Goal: Information Seeking & Learning: Find contact information

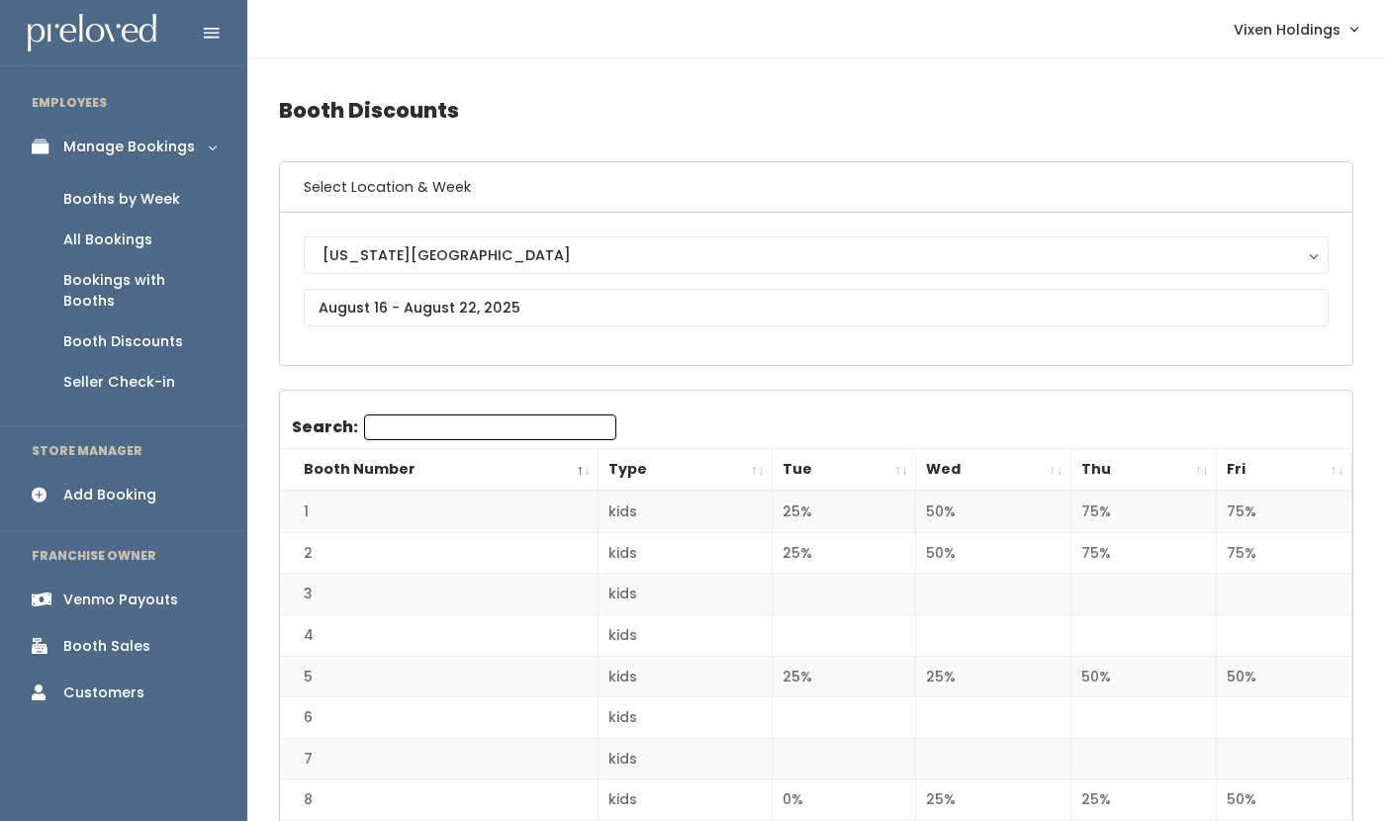
click at [128, 683] on div "Customers" at bounding box center [103, 693] width 81 height 21
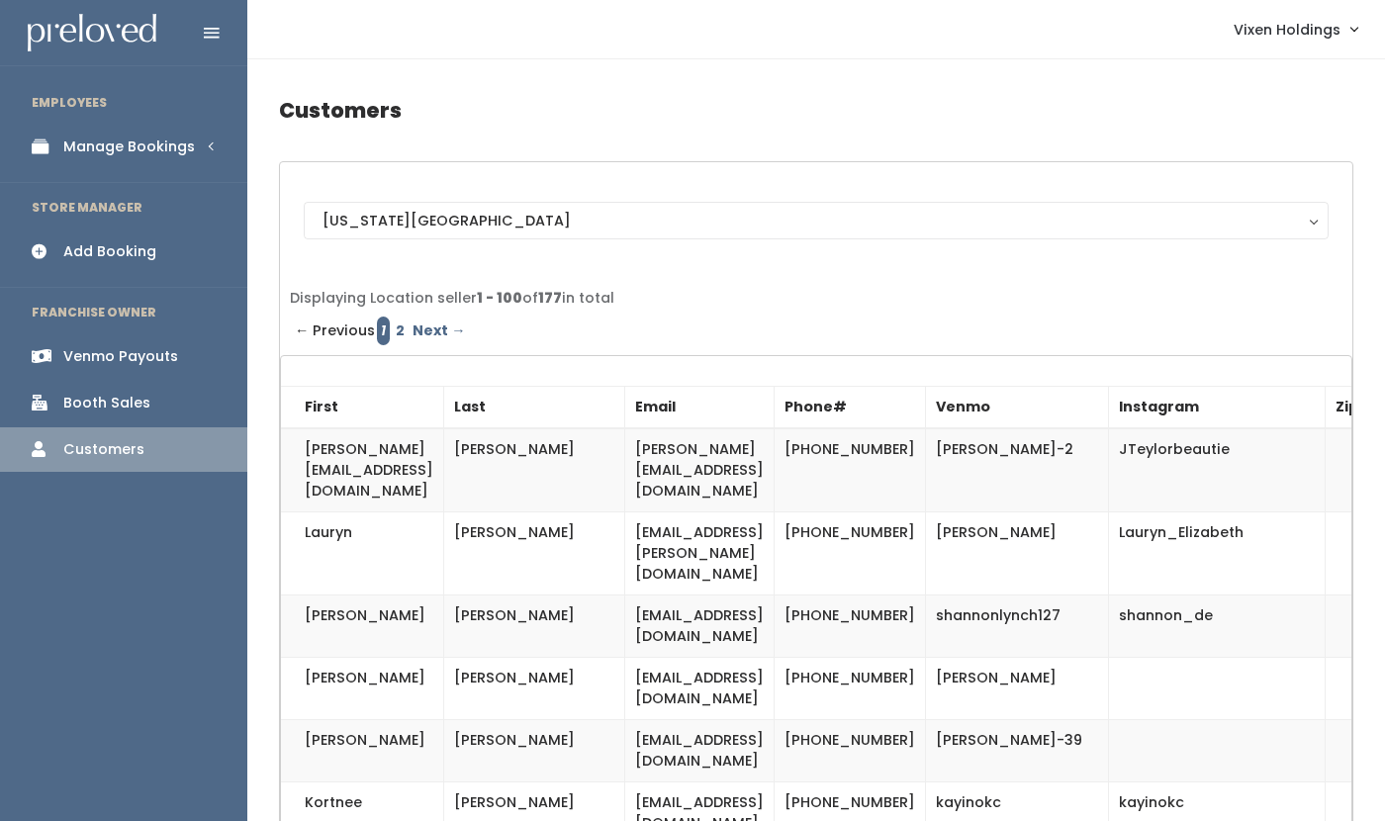
click at [159, 154] on div "Manage Bookings" at bounding box center [129, 147] width 132 height 21
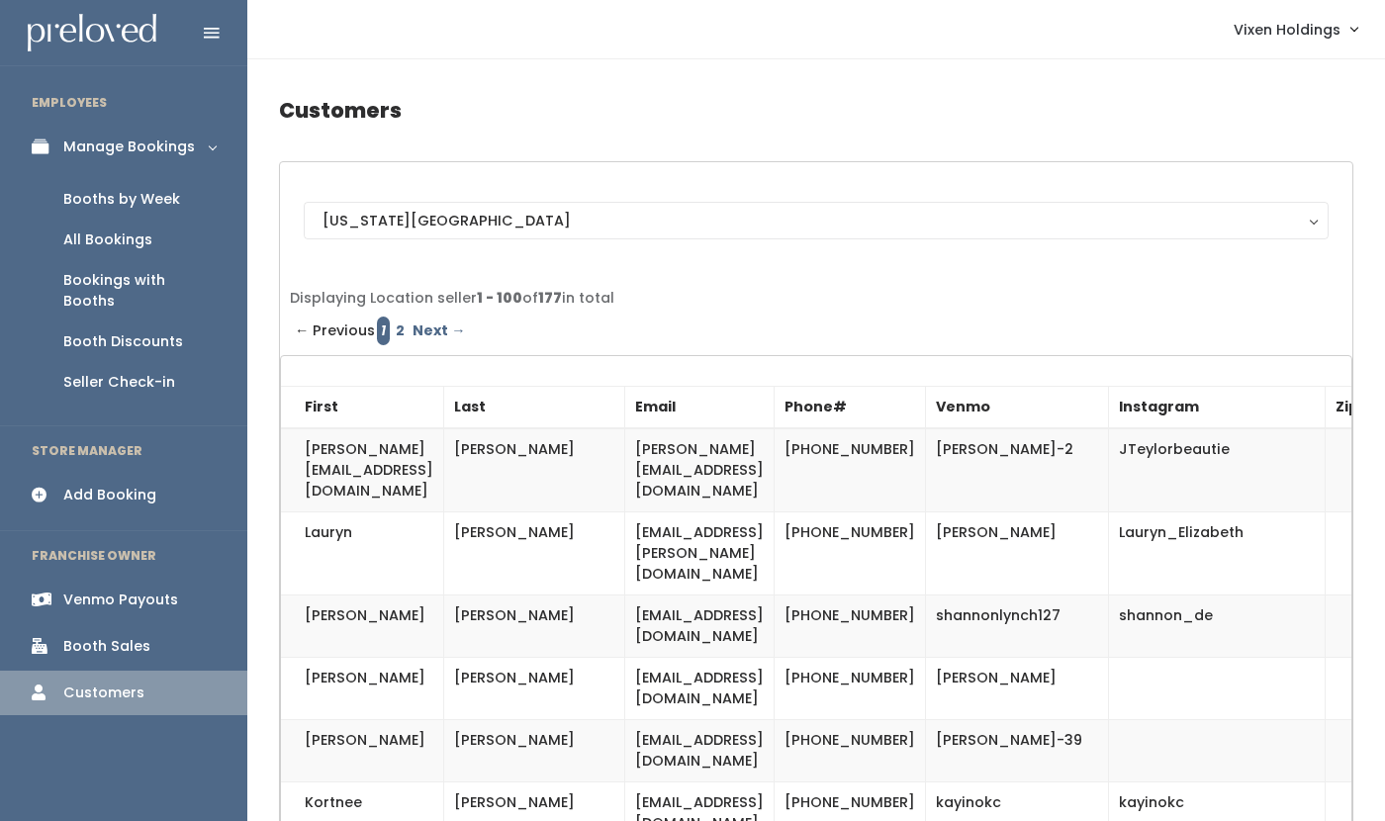
click at [144, 201] on div "Booths by Week" at bounding box center [121, 199] width 117 height 21
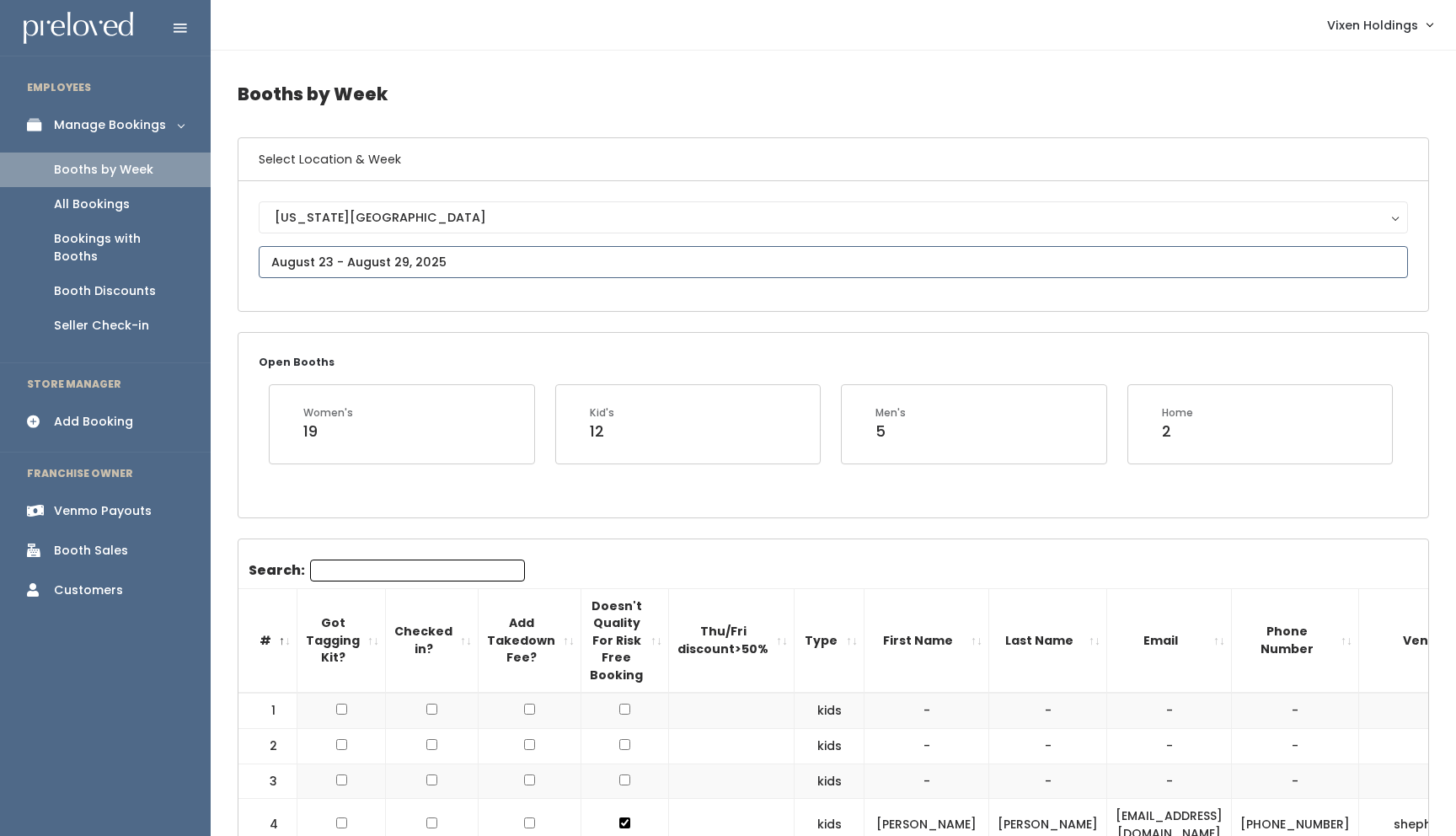
click at [377, 262] on input "text" at bounding box center [833, 262] width 1149 height 32
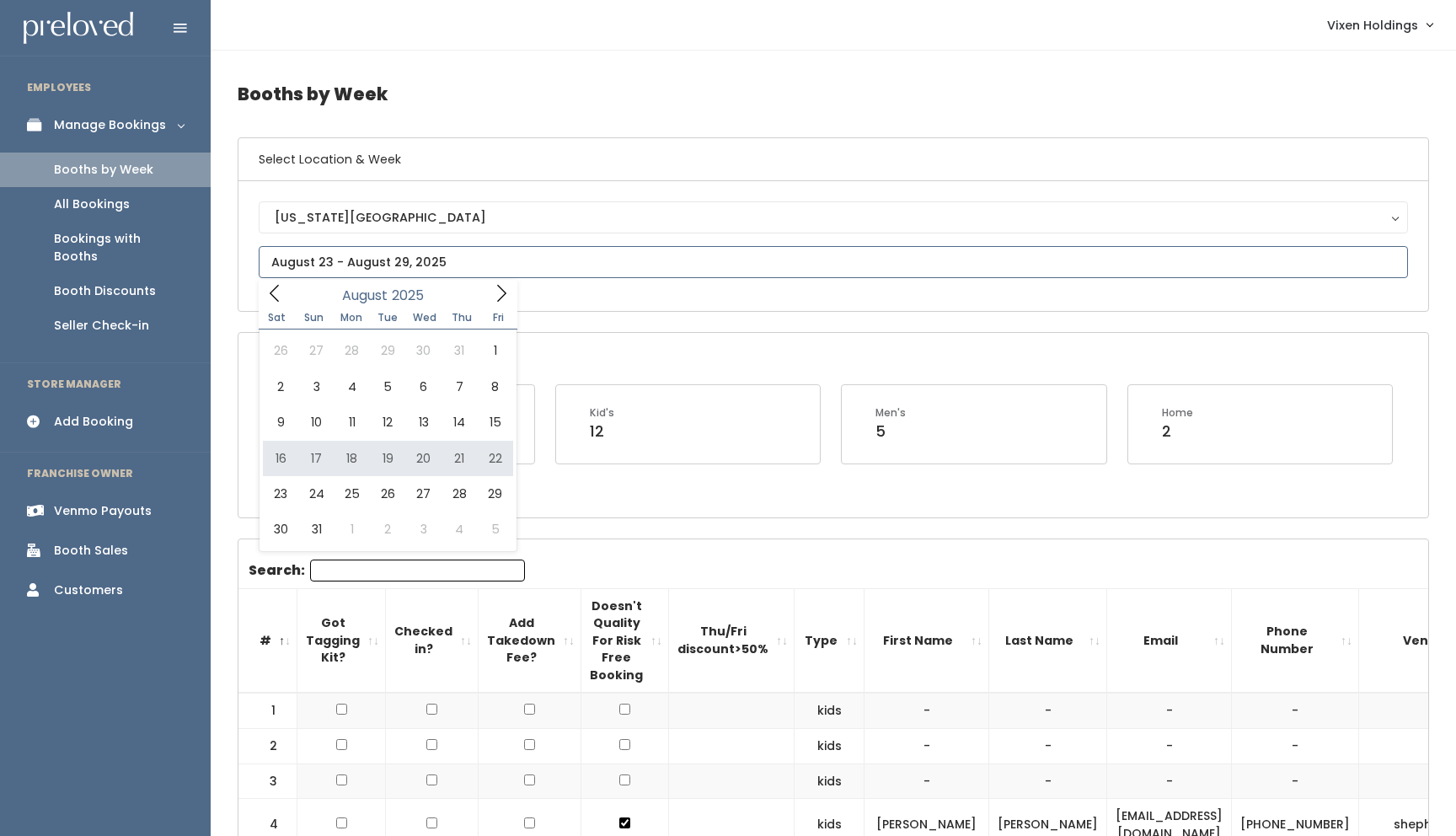
type input "August 16 to August 22"
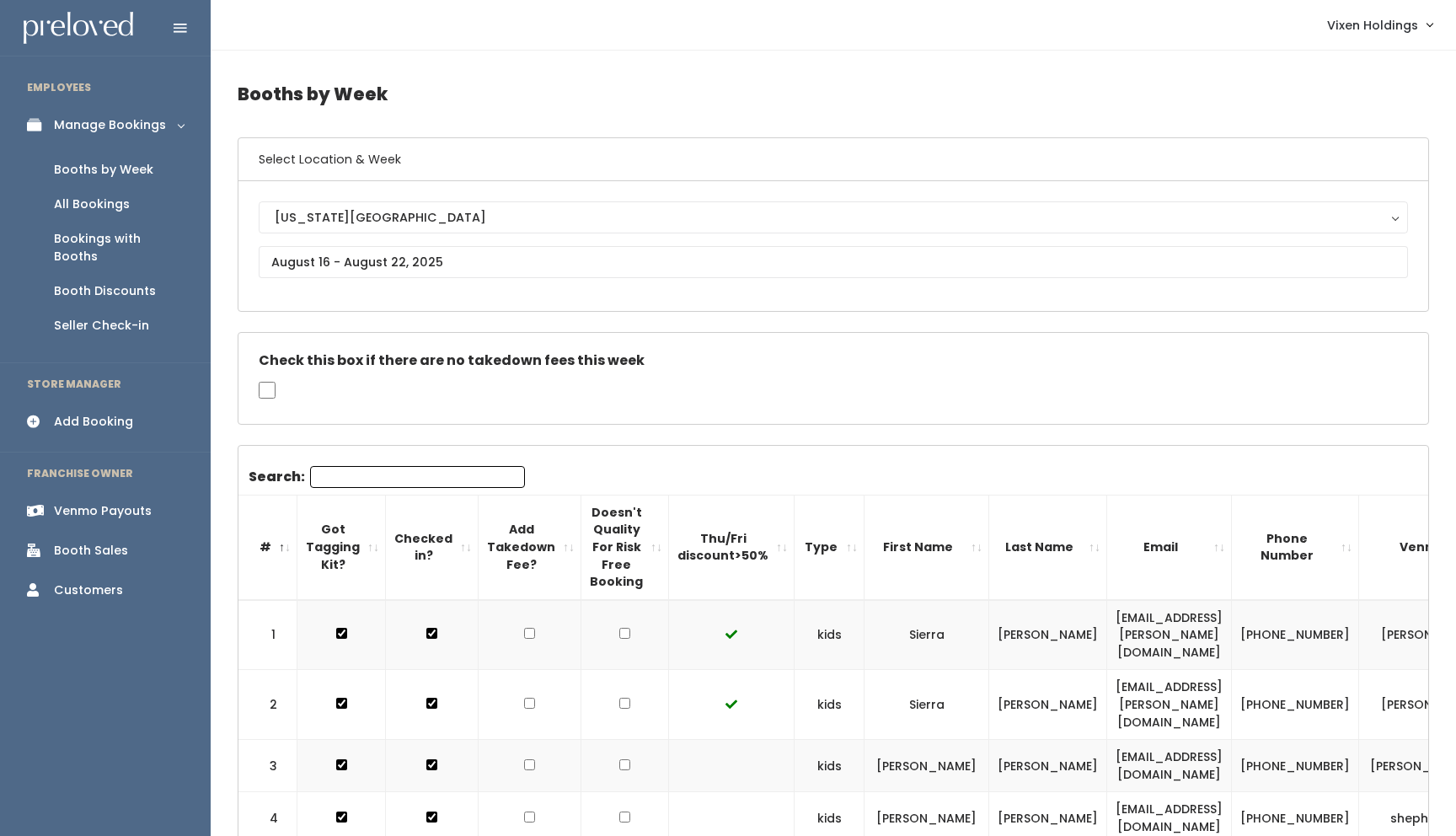
click at [398, 475] on input "Search:" at bounding box center [417, 477] width 215 height 22
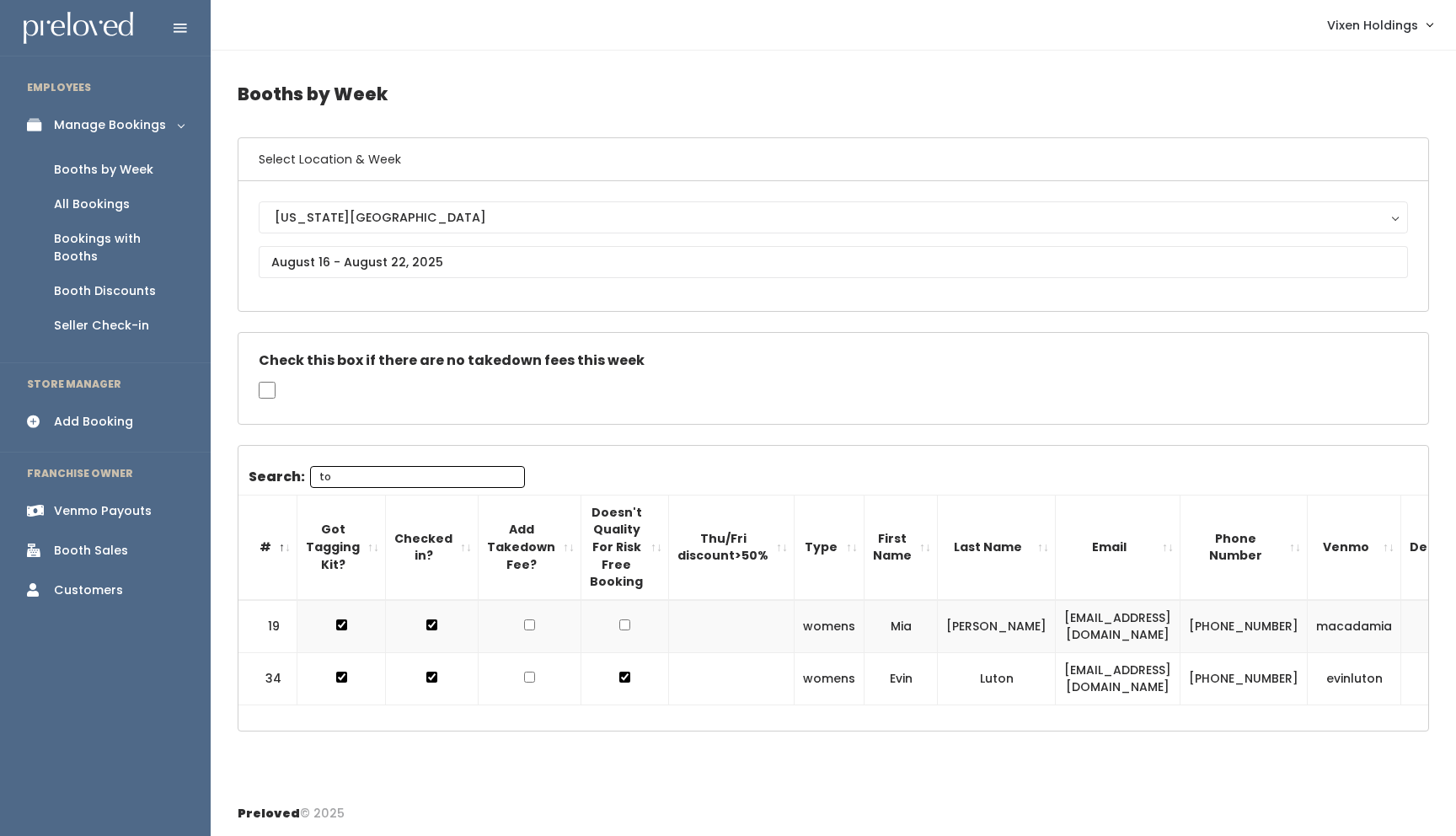
type input "t"
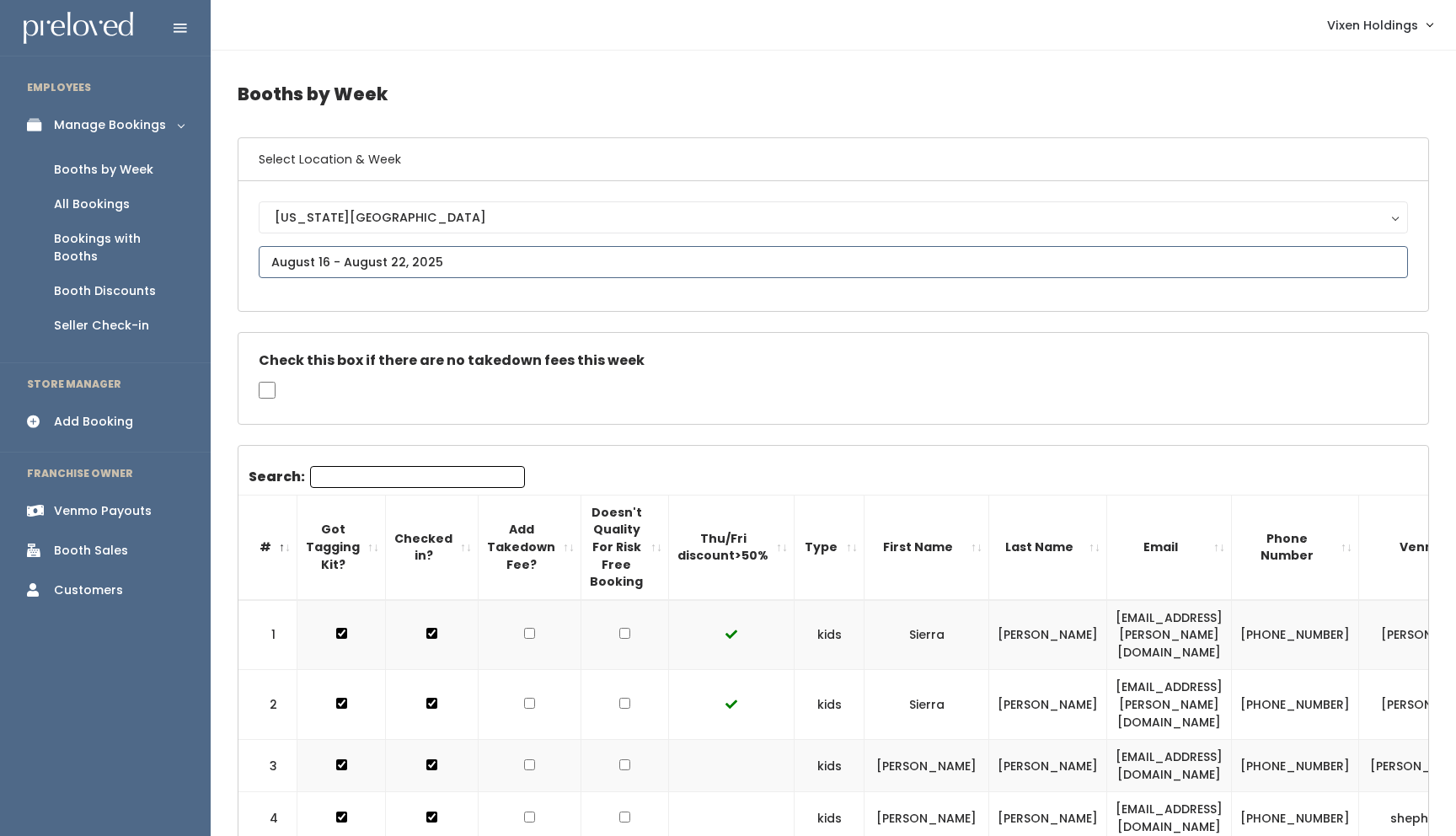
click at [407, 262] on input "text" at bounding box center [833, 262] width 1149 height 32
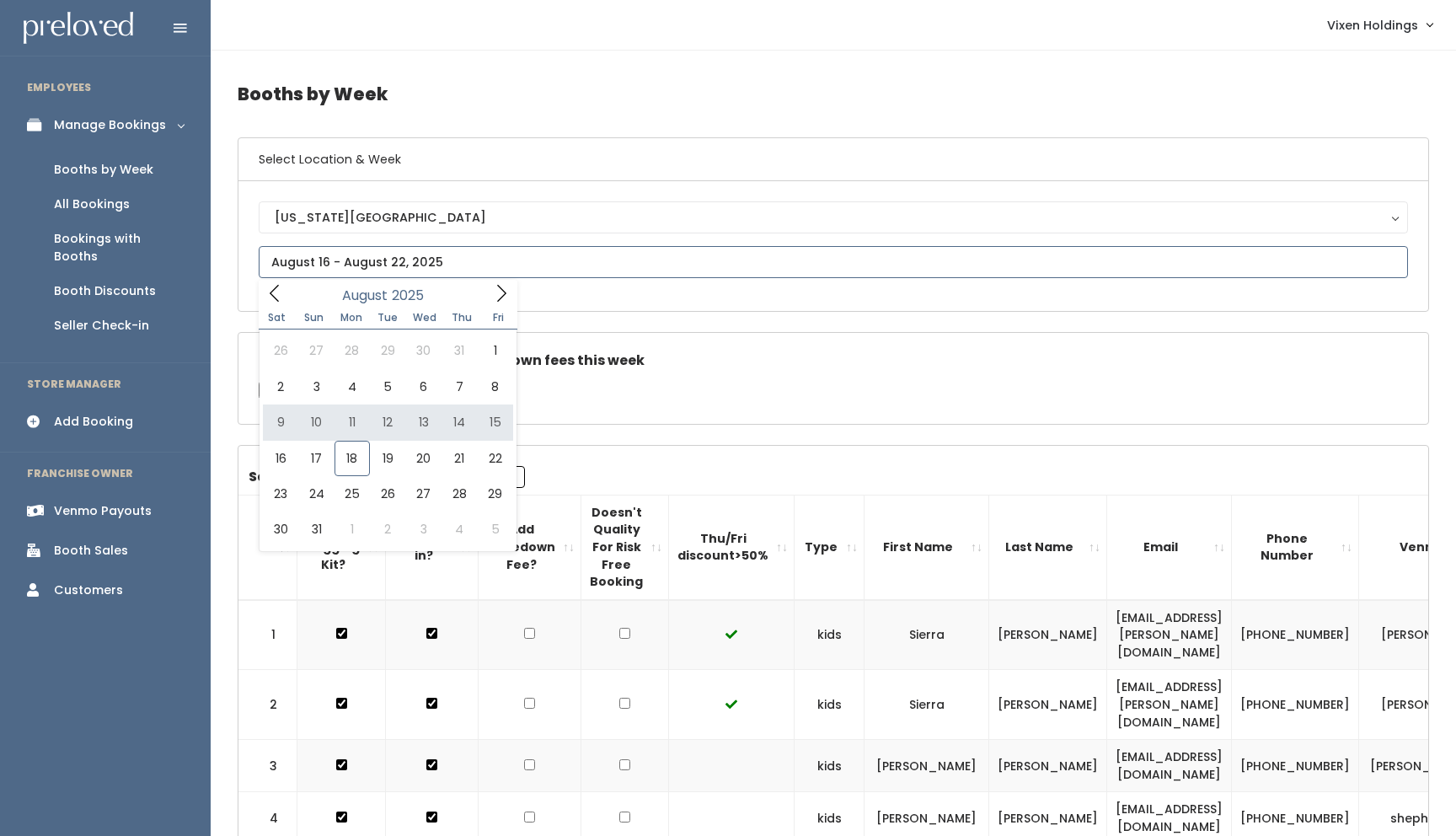
type input "August 9 to August 15"
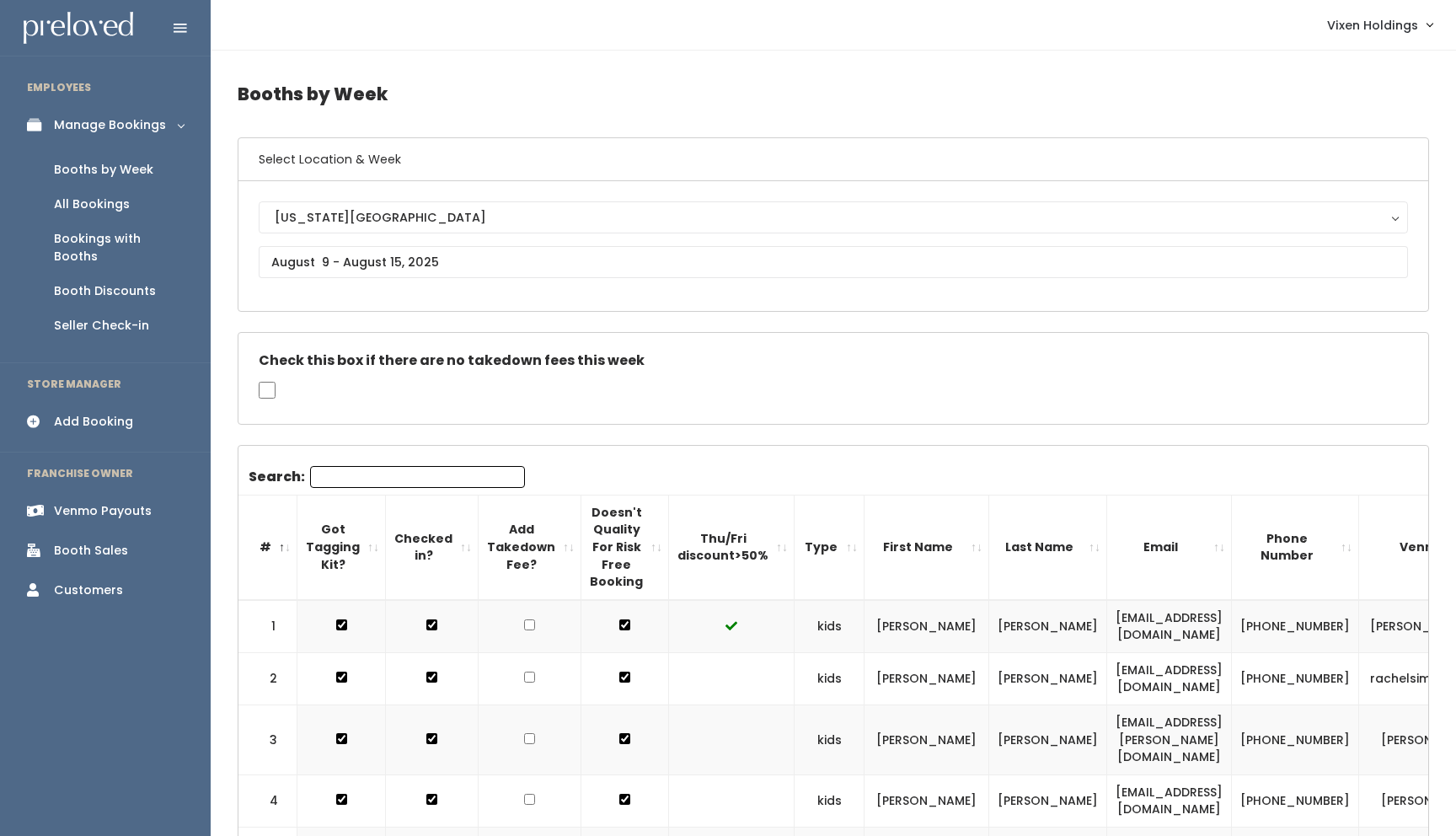
click at [383, 480] on input "Search:" at bounding box center [417, 477] width 215 height 22
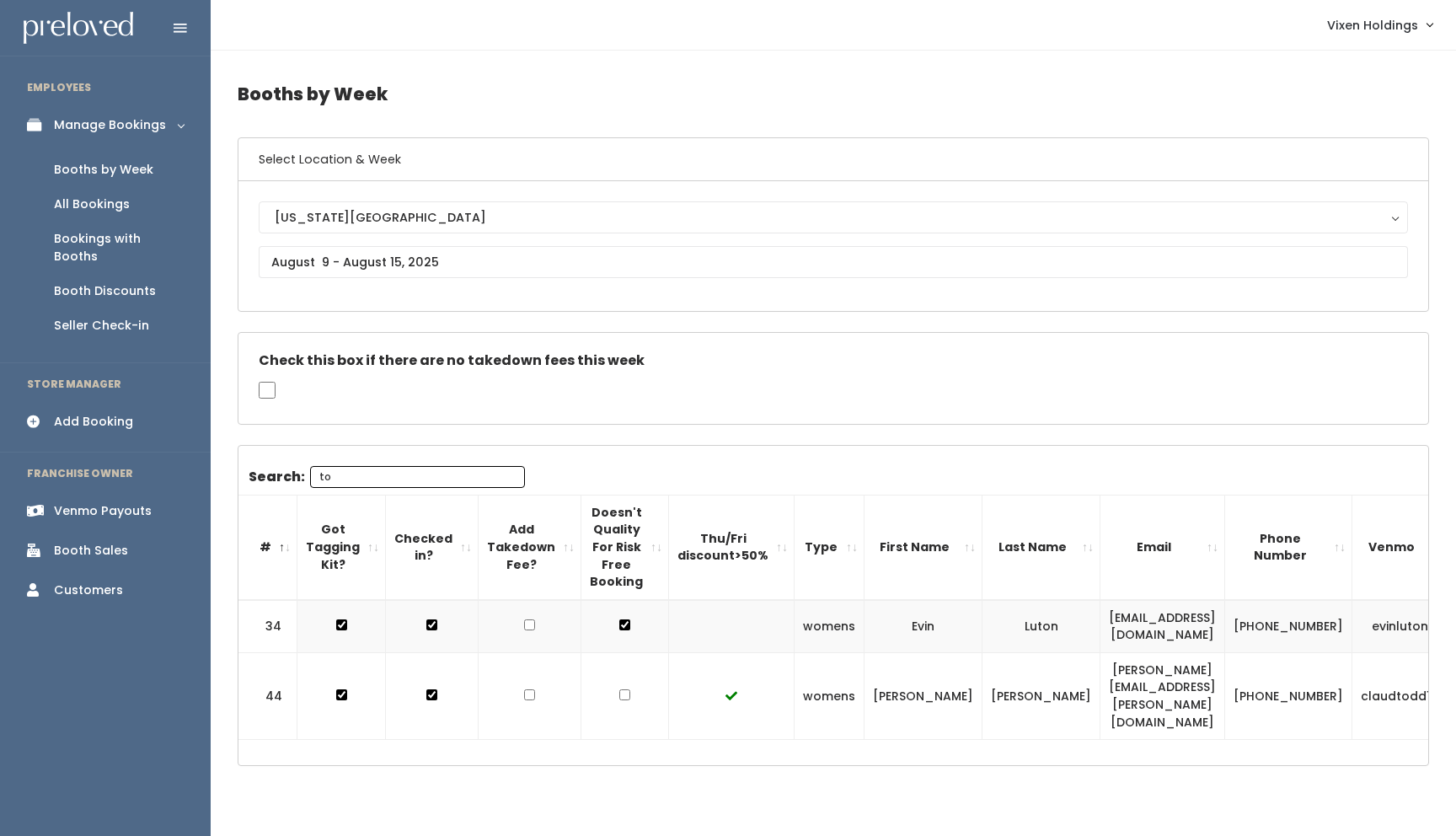
type input "to"
drag, startPoint x: 1145, startPoint y: 686, endPoint x: 1035, endPoint y: 673, distance: 110.8
click at [1101, 673] on td "[PERSON_NAME][EMAIL_ADDRESS][PERSON_NAME][DOMAIN_NAME]" at bounding box center [1163, 696] width 124 height 87
copy td "[PERSON_NAME][EMAIL_ADDRESS][PERSON_NAME][DOMAIN_NAME]"
